Goal: Task Accomplishment & Management: Complete application form

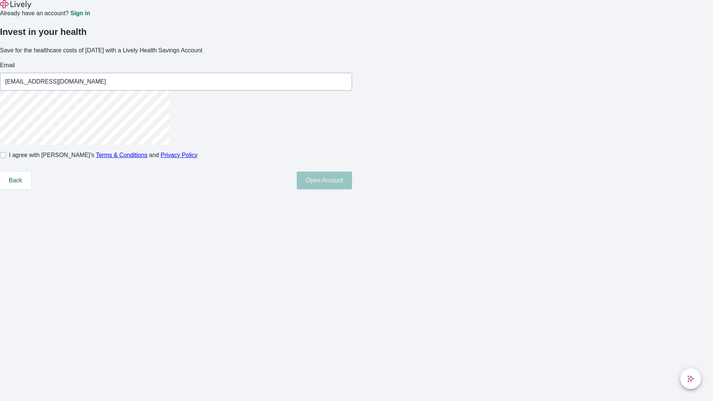
click at [6, 158] on input "I agree with Lively’s Terms & Conditions and Privacy Policy" at bounding box center [3, 155] width 6 height 6
checkbox input "true"
click at [352, 189] on button "Open Account" at bounding box center [324, 181] width 55 height 18
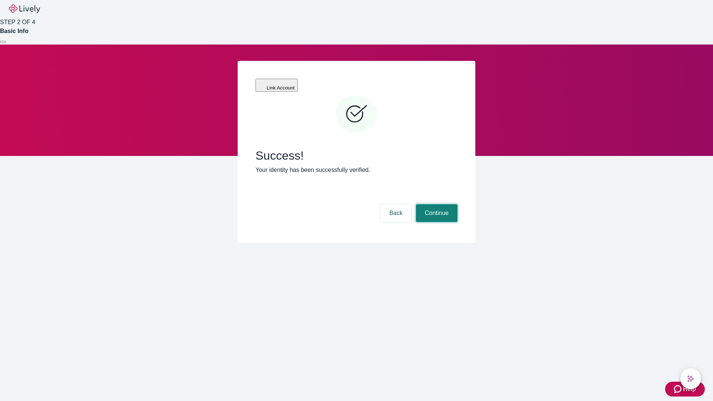
click at [436, 204] on button "Continue" at bounding box center [437, 213] width 42 height 18
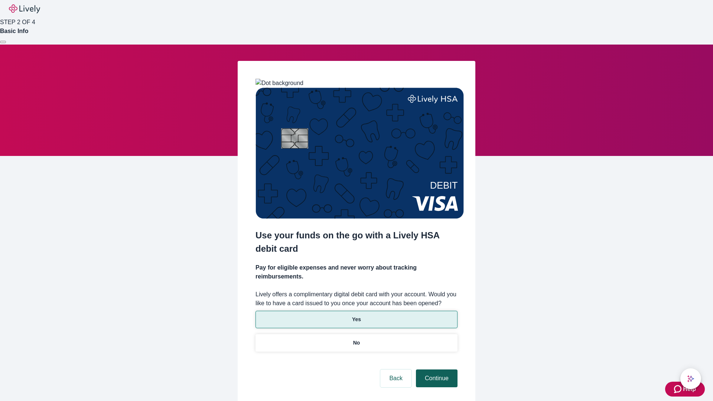
click at [356, 316] on p "Yes" at bounding box center [356, 320] width 9 height 8
click at [436, 370] on button "Continue" at bounding box center [437, 379] width 42 height 18
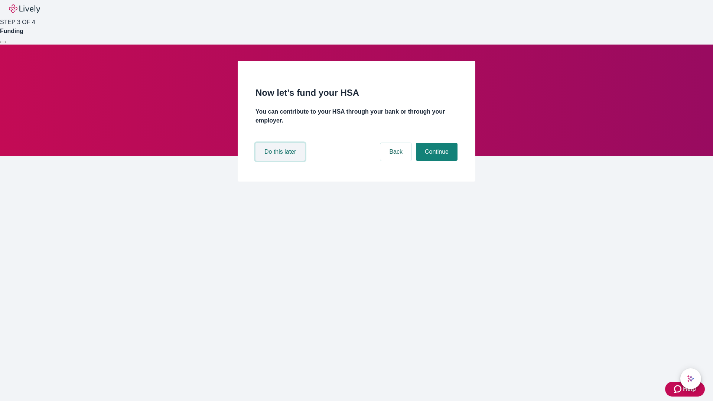
click at [281, 161] on button "Do this later" at bounding box center [280, 152] width 49 height 18
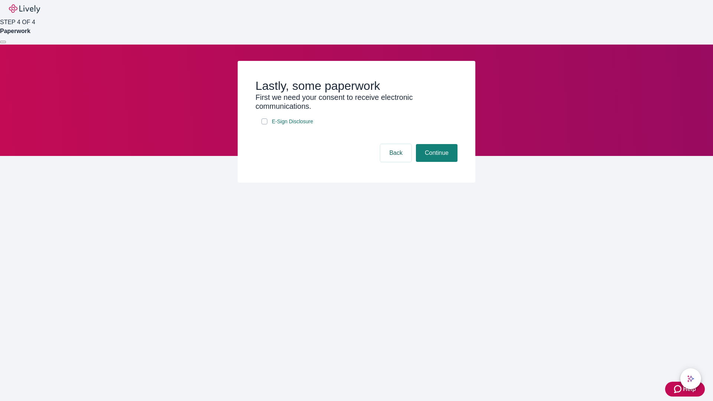
click at [264, 124] on input "E-Sign Disclosure" at bounding box center [265, 121] width 6 height 6
checkbox input "true"
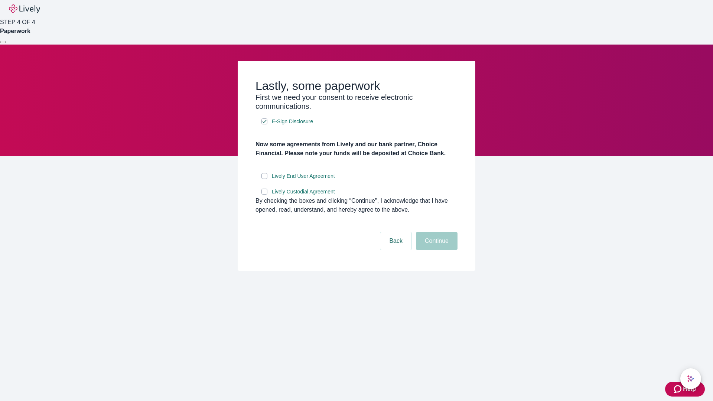
click at [264, 179] on input "Lively End User Agreement" at bounding box center [265, 176] width 6 height 6
checkbox input "true"
click at [264, 195] on input "Lively Custodial Agreement" at bounding box center [265, 192] width 6 height 6
checkbox input "true"
click at [436, 250] on button "Continue" at bounding box center [437, 241] width 42 height 18
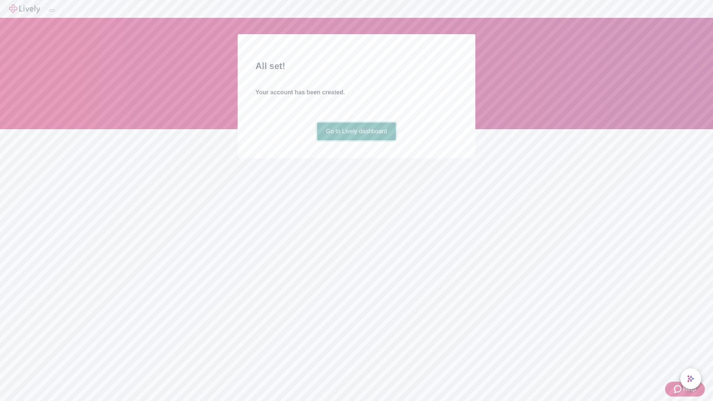
click at [356, 140] on link "Go to Lively dashboard" at bounding box center [356, 132] width 79 height 18
